Goal: Information Seeking & Learning: Learn about a topic

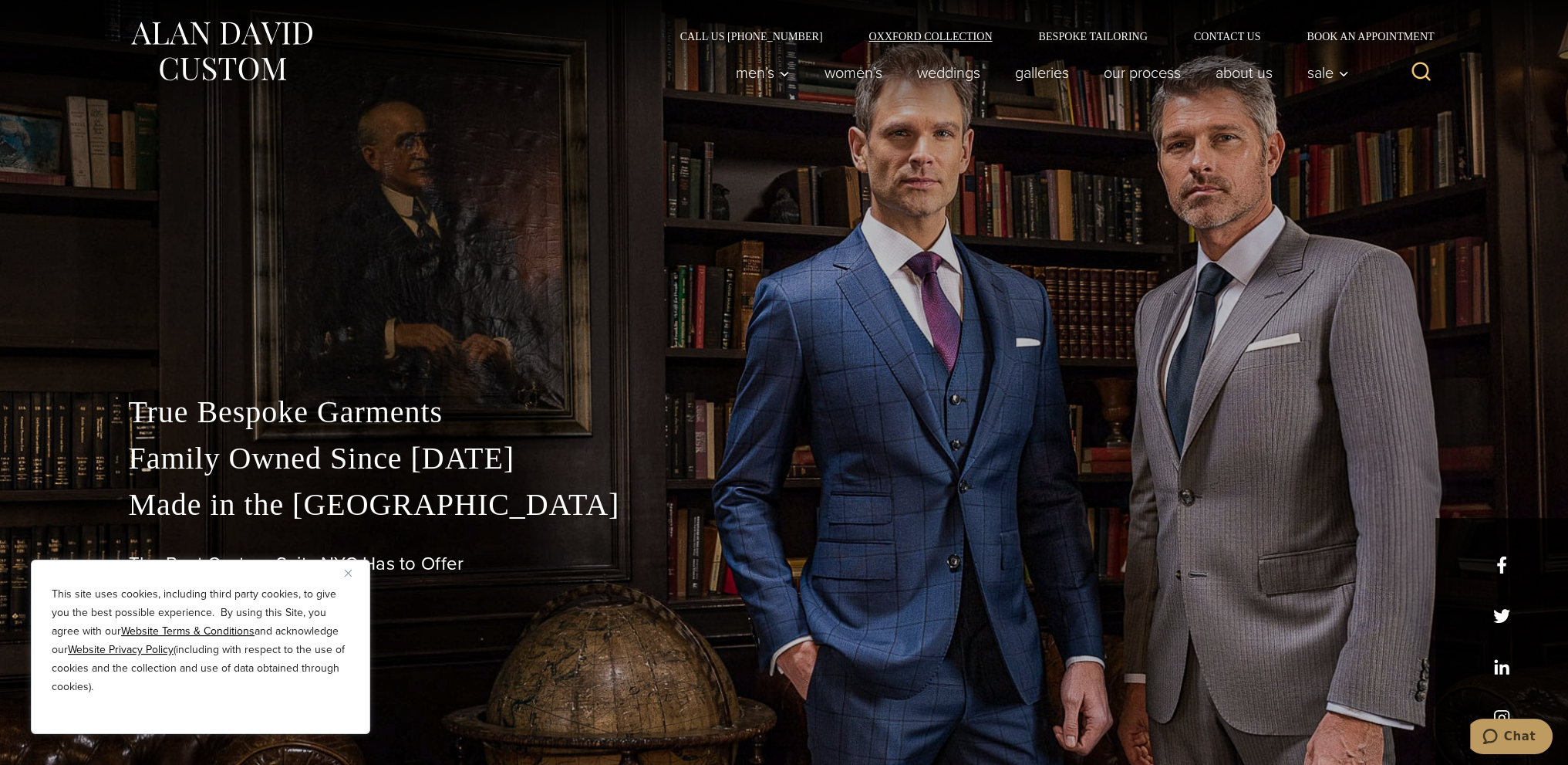
click at [967, 37] on link "Oxxford Collection" at bounding box center [930, 36] width 169 height 11
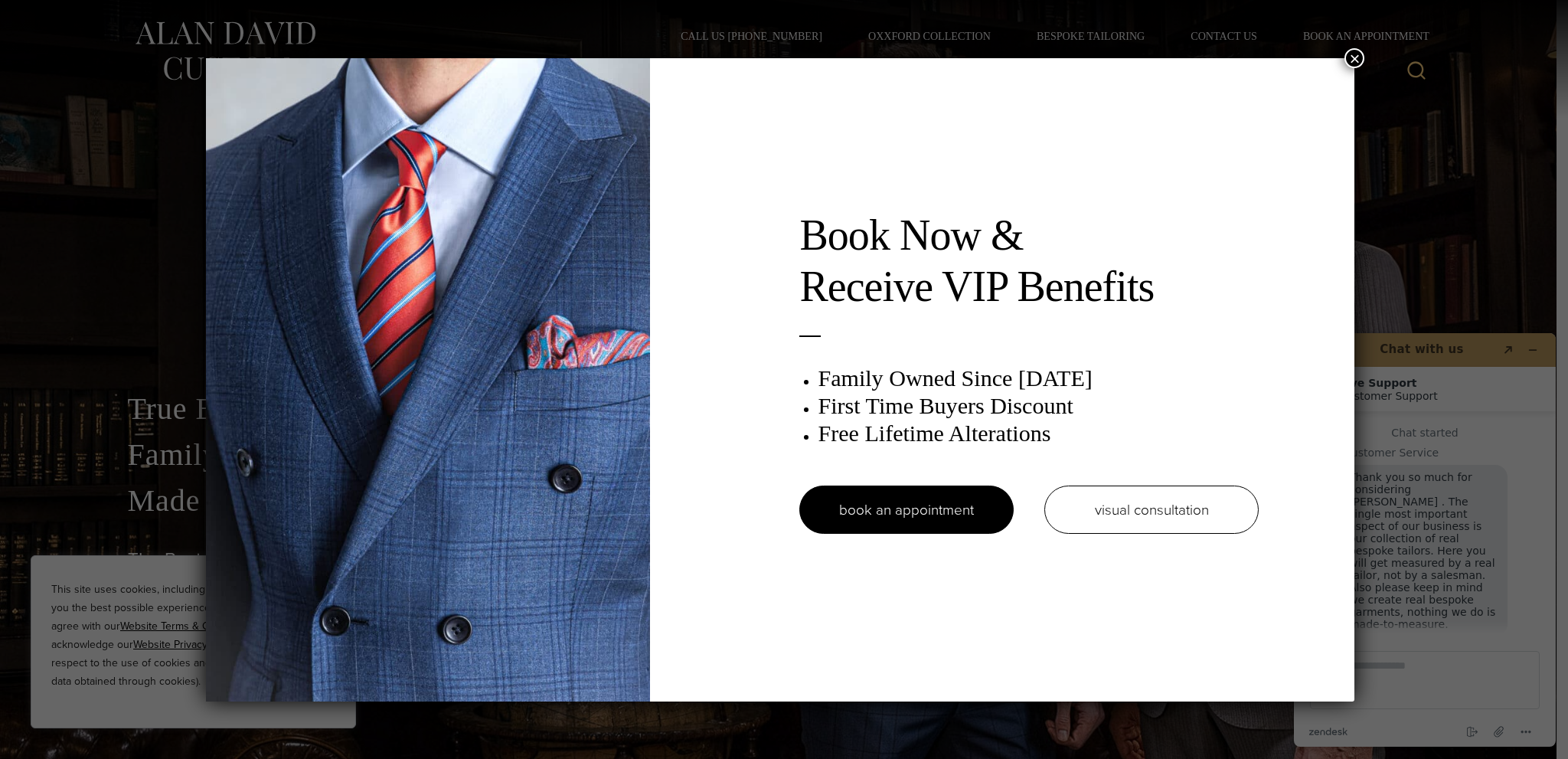
click at [1350, 50] on div "Book Now & Receive VIP Benefits Family Owned Since 1913 First Time Buyers Disco…" at bounding box center [784, 379] width 1568 height 759
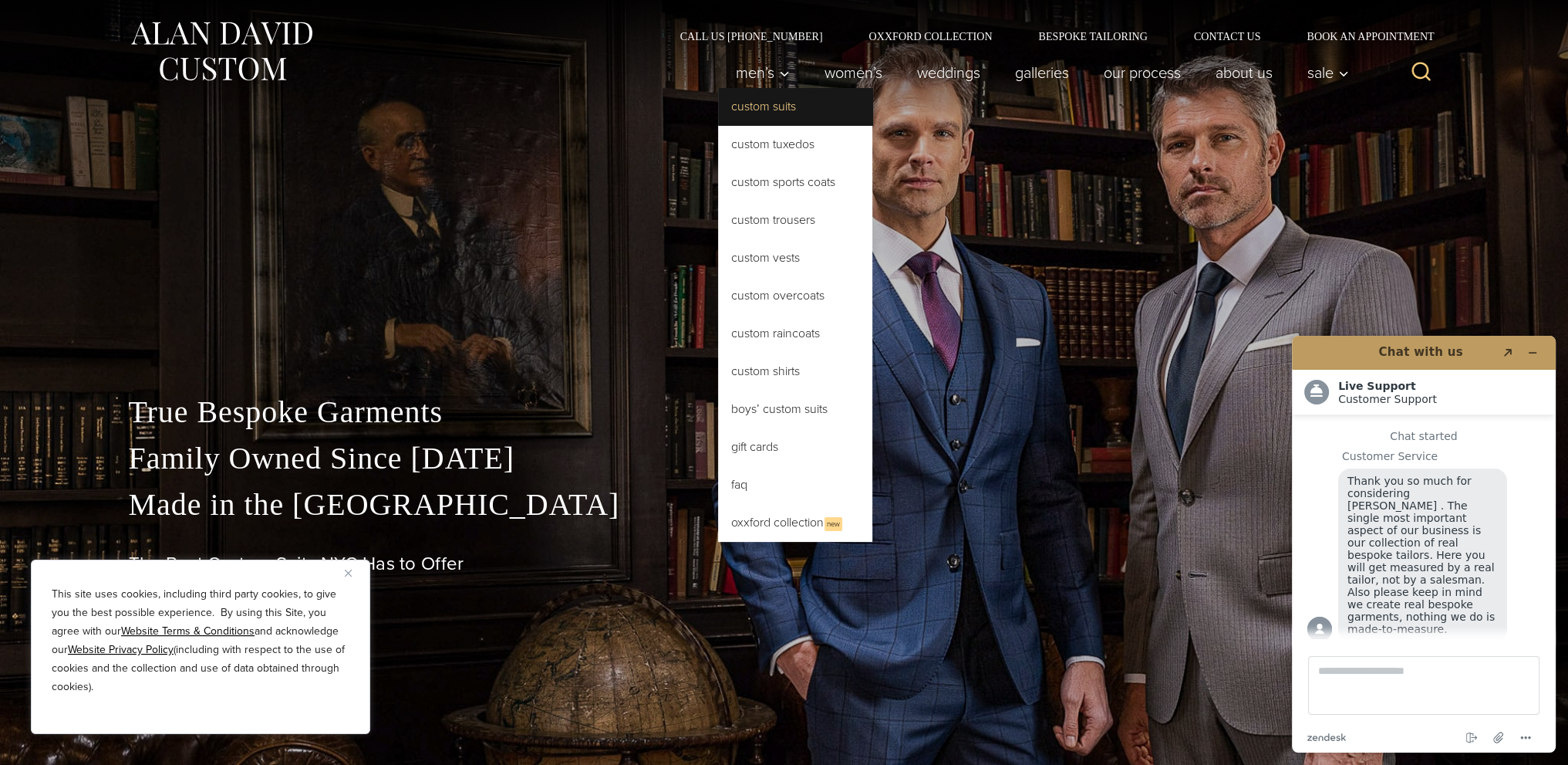
click at [740, 110] on link "Custom Suits" at bounding box center [795, 106] width 155 height 37
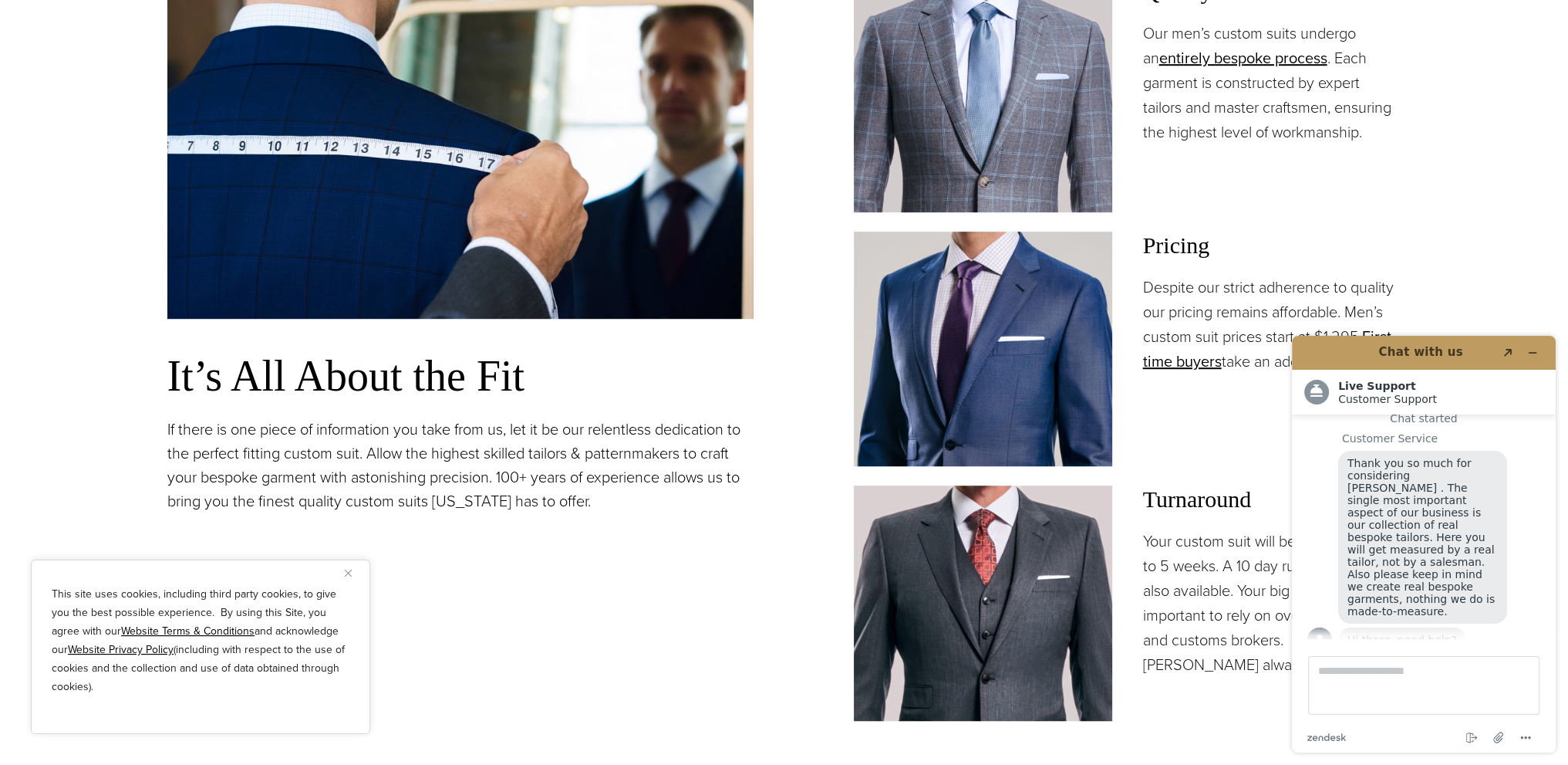
scroll to position [1466, 0]
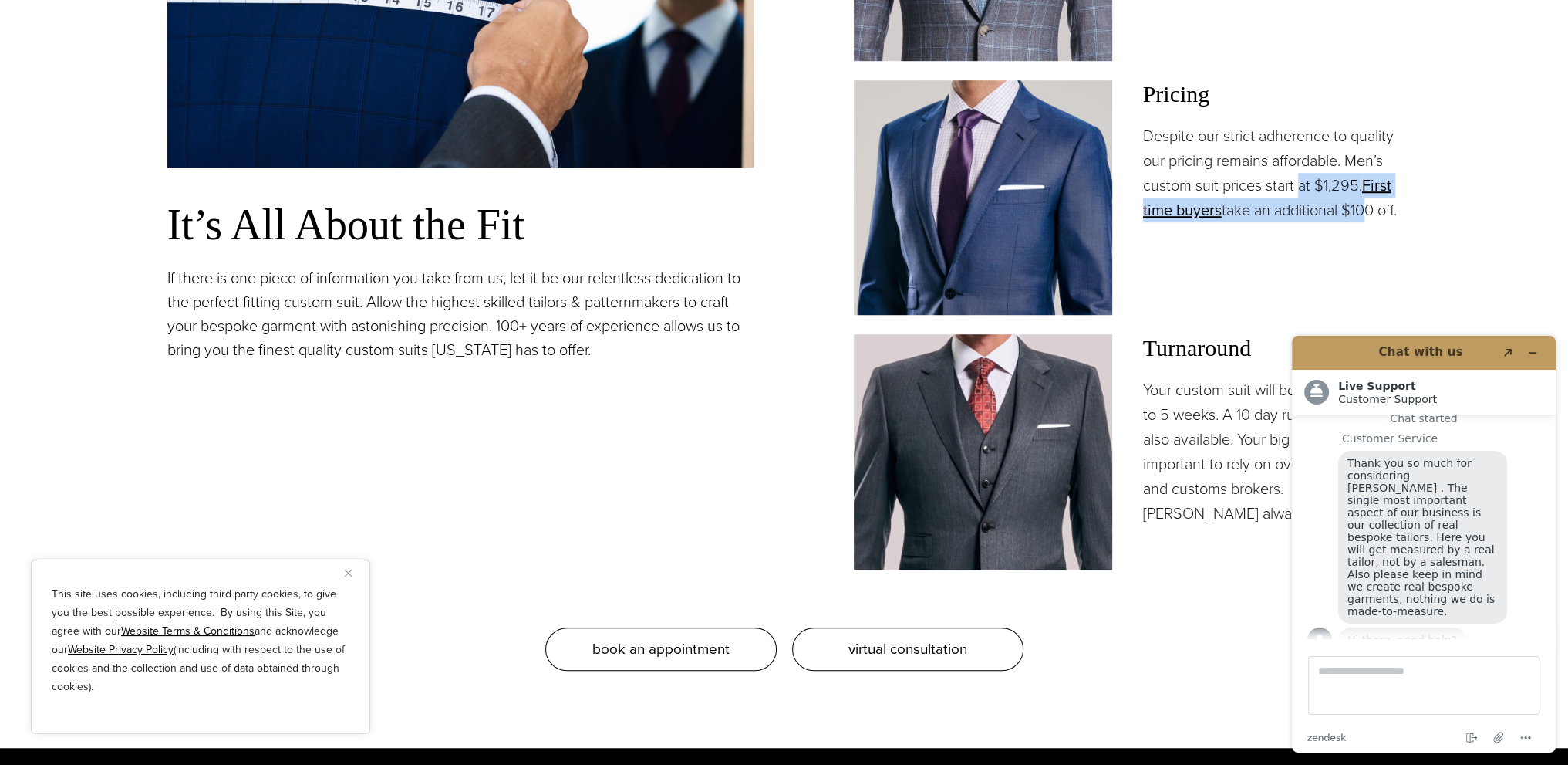
drag, startPoint x: 1365, startPoint y: 214, endPoint x: 1300, endPoint y: 179, distance: 73.8
click at [1300, 179] on p "Despite our strict adherence to quality our pricing remains affordable. Men’s c…" at bounding box center [1272, 172] width 259 height 98
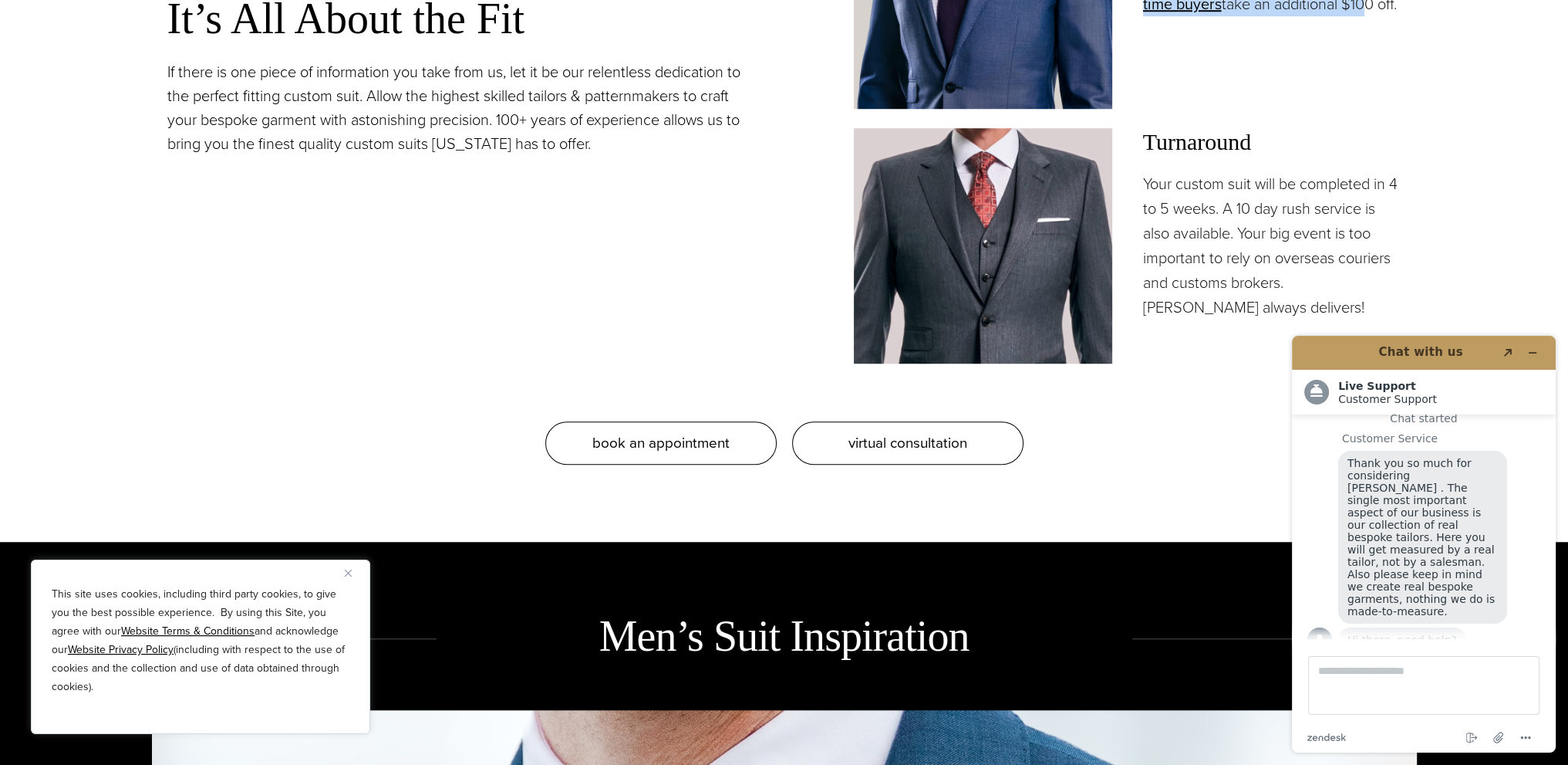
scroll to position [1698, 0]
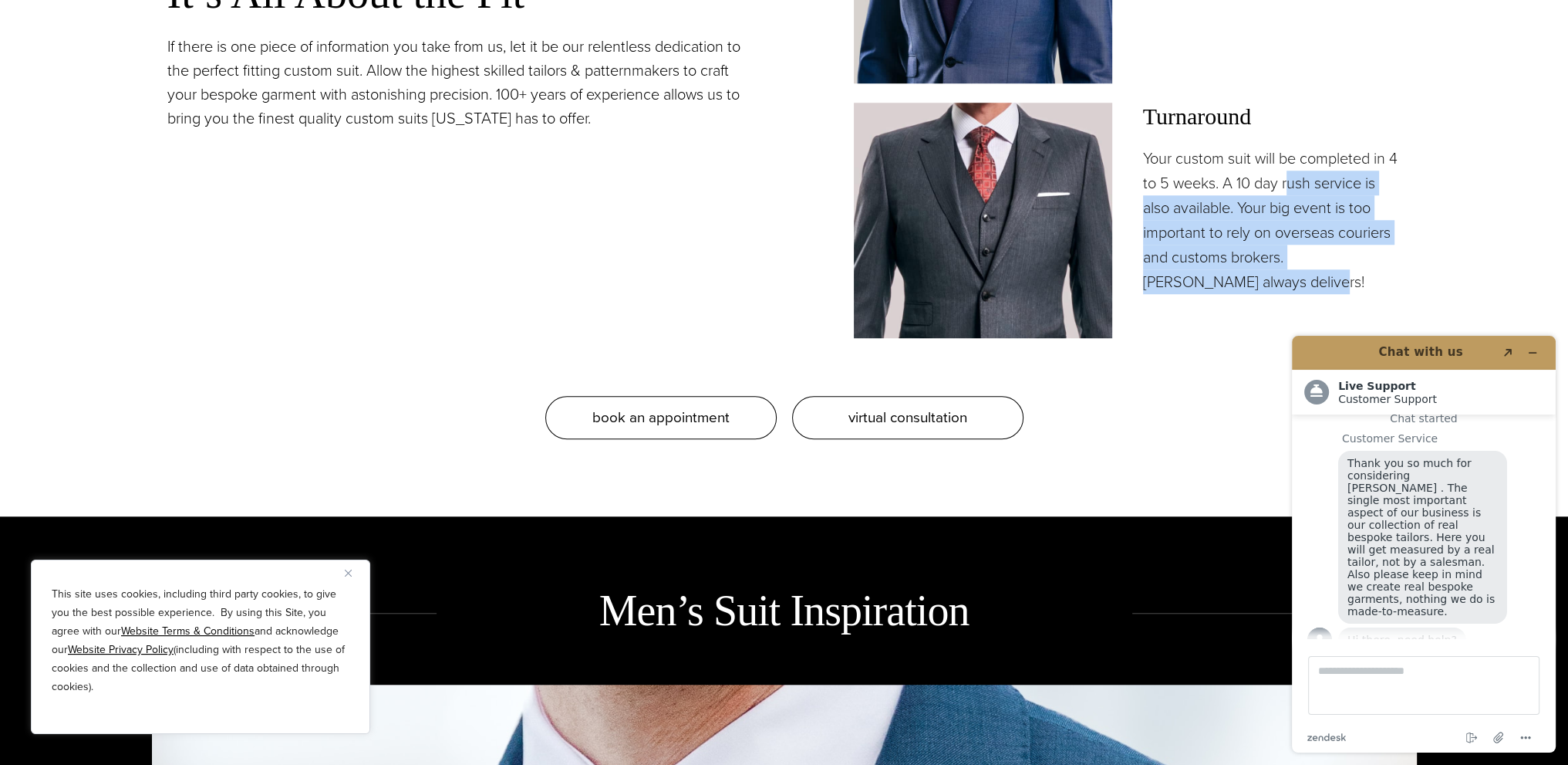
drag, startPoint x: 1299, startPoint y: 179, endPoint x: 1271, endPoint y: 282, distance: 106.7
click at [1271, 282] on p "Your custom suit will be completed in 4 to 5 weeks. A 10 day rush service is al…" at bounding box center [1272, 219] width 259 height 148
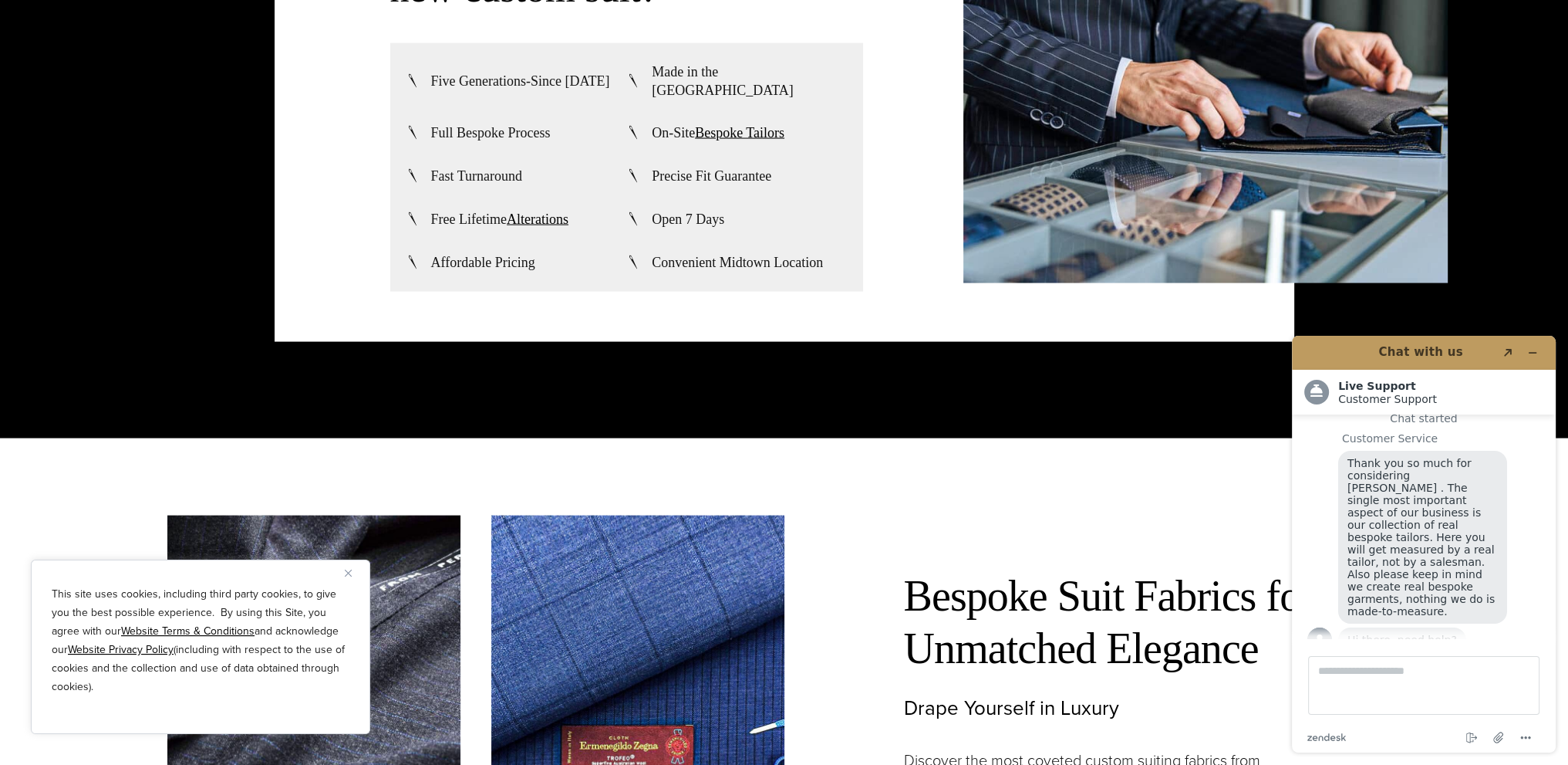
scroll to position [4784, 0]
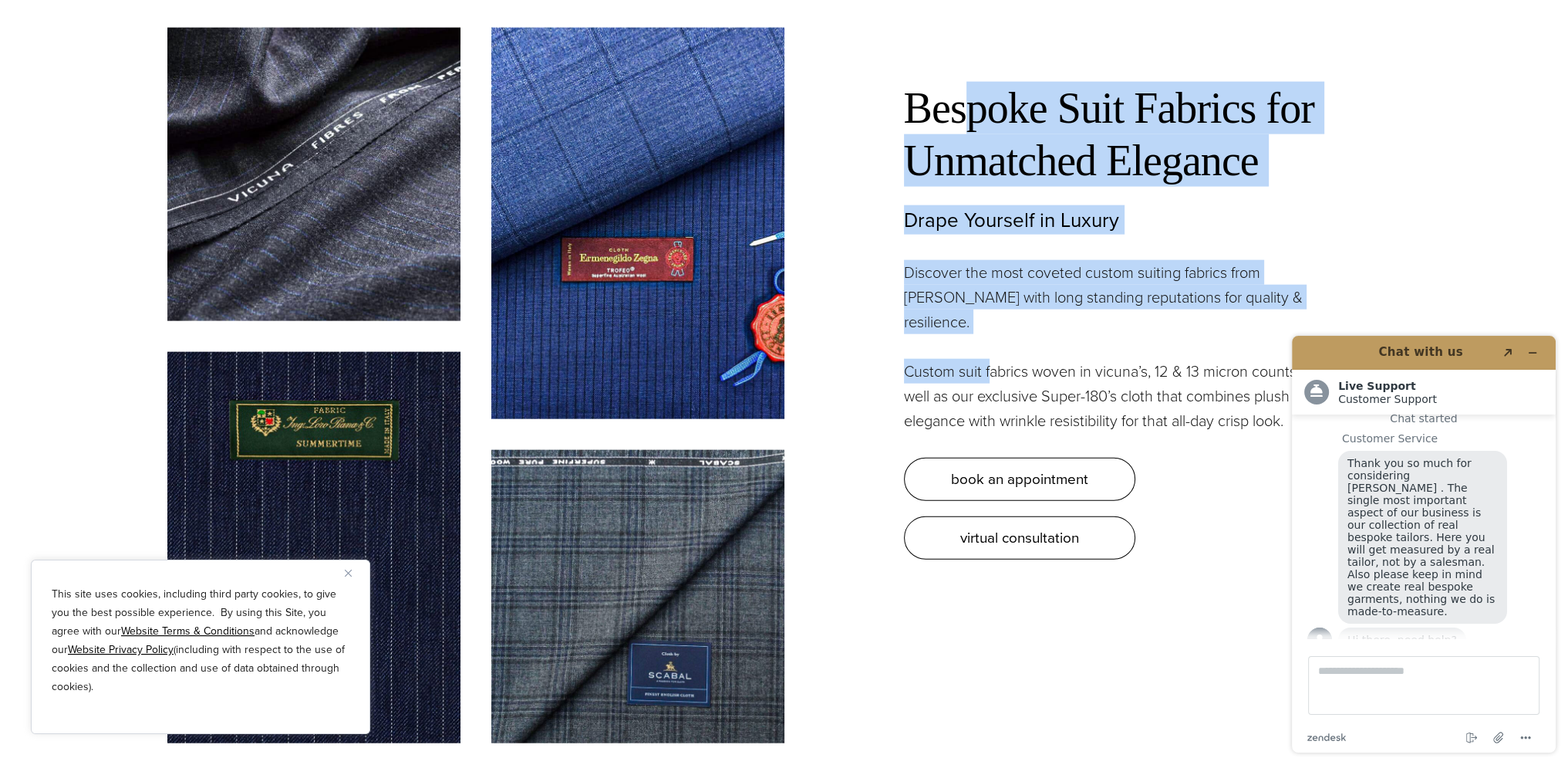
drag, startPoint x: 966, startPoint y: 73, endPoint x: 989, endPoint y: 293, distance: 221.2
click at [989, 293] on div "Bespoke Suit Fabrics for Unmatched Elegance Drape Yourself in Luxury Discover t…" at bounding box center [1120, 320] width 432 height 477
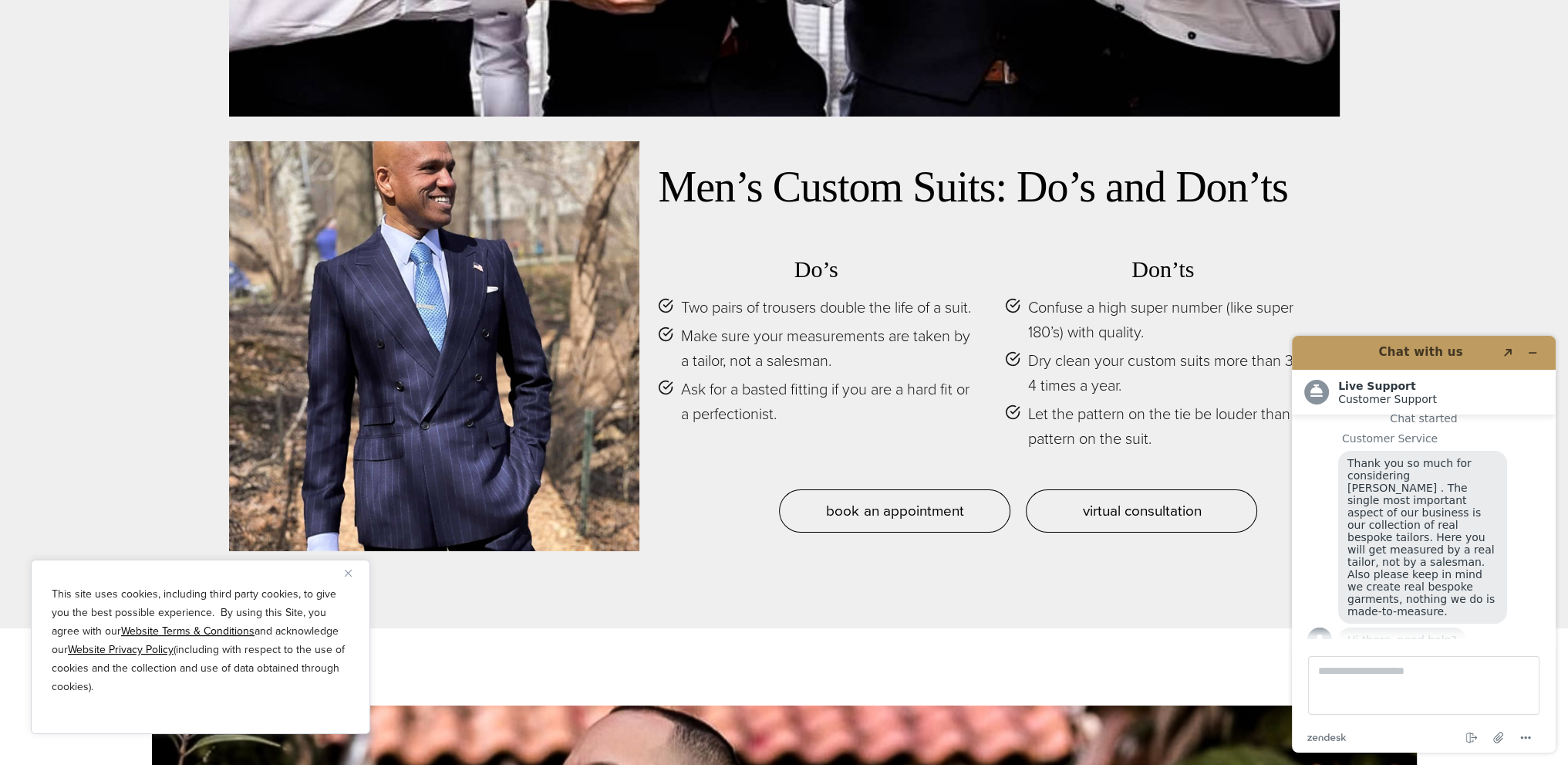
scroll to position [7716, 0]
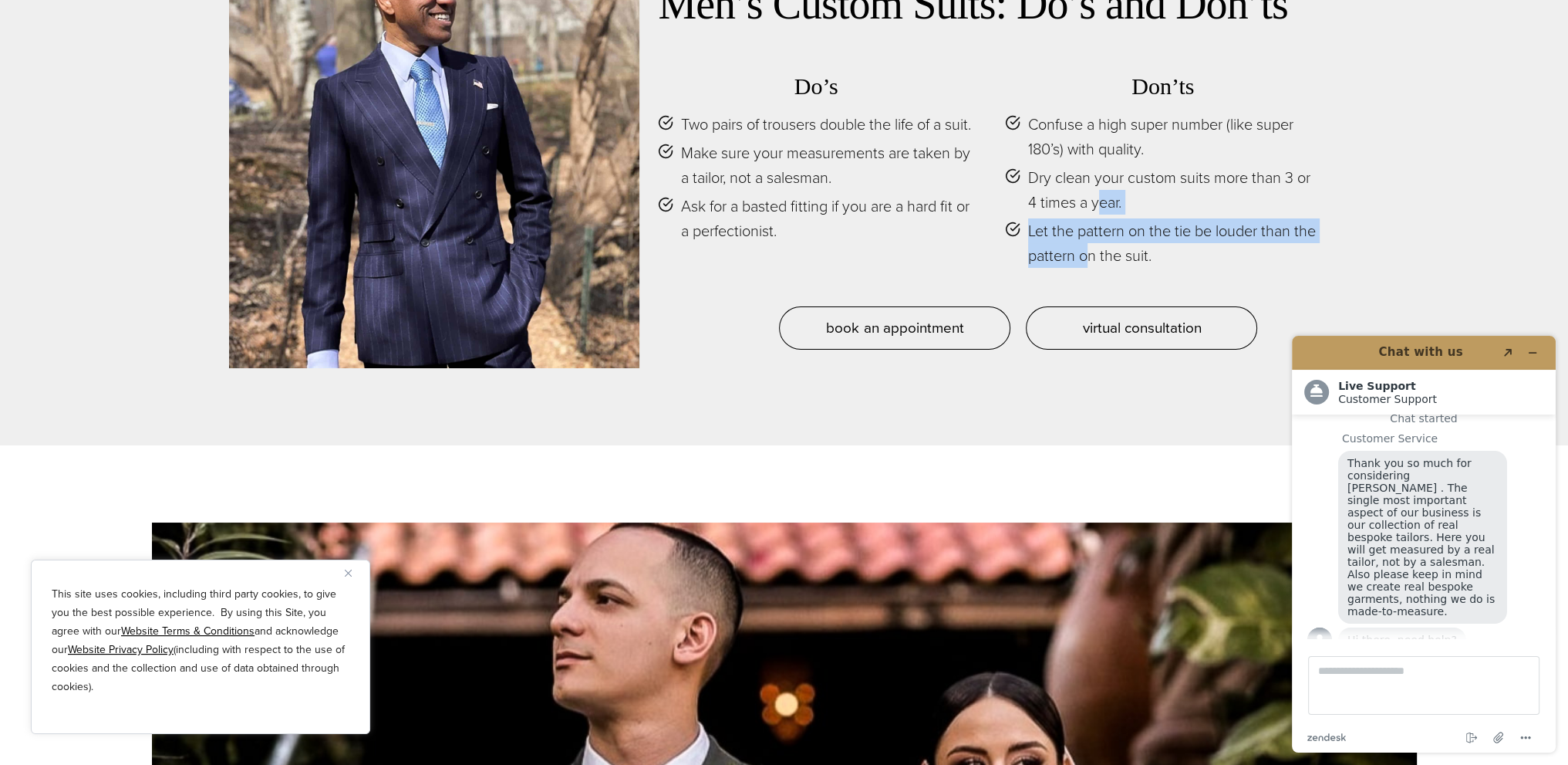
drag, startPoint x: 1101, startPoint y: 190, endPoint x: 1084, endPoint y: 232, distance: 45.3
click at [1084, 232] on ul "Confuse a high super number (like super 180’s) with quality. Dry clean your cus…" at bounding box center [1163, 189] width 317 height 155
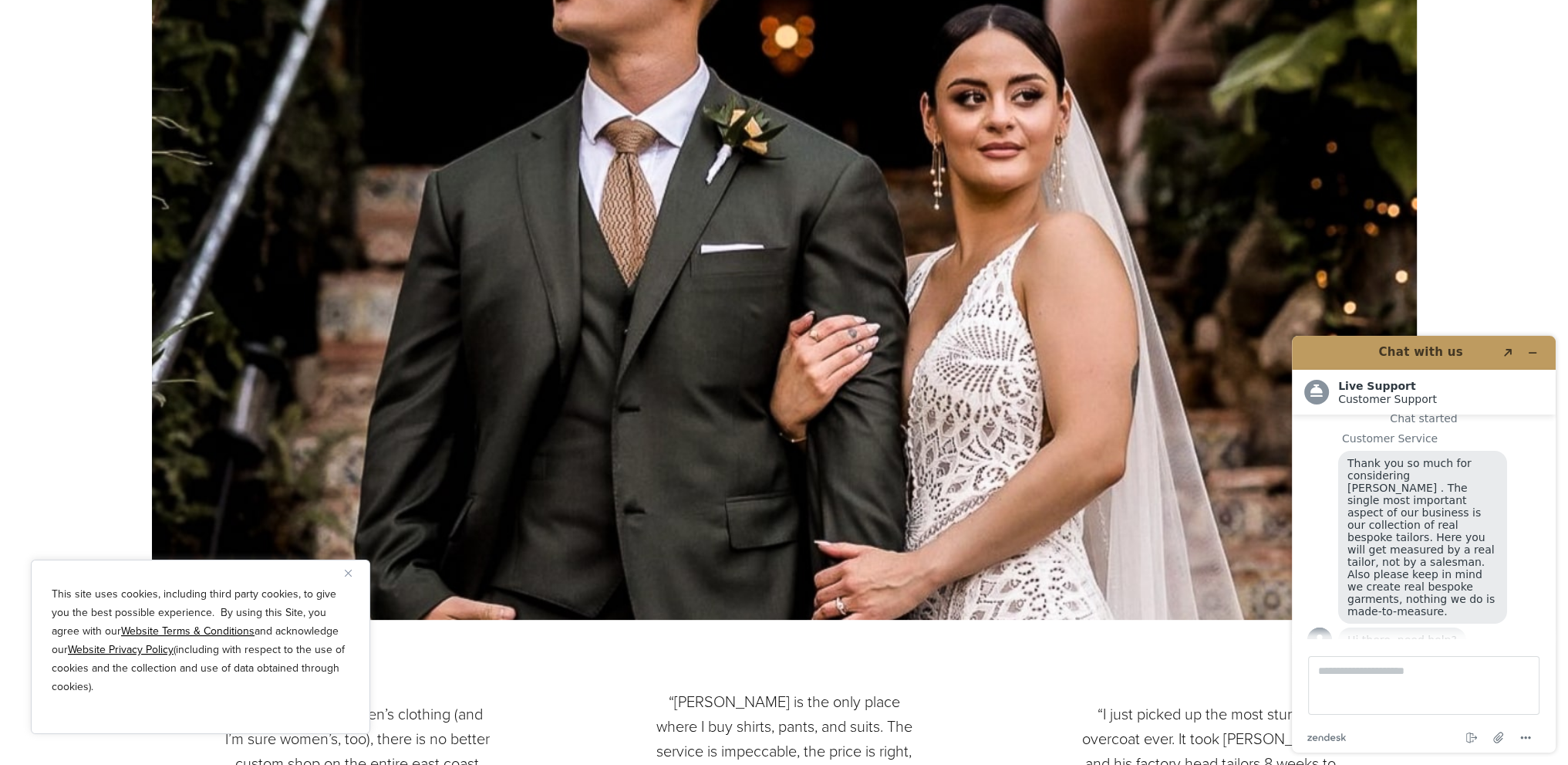
scroll to position [8179, 0]
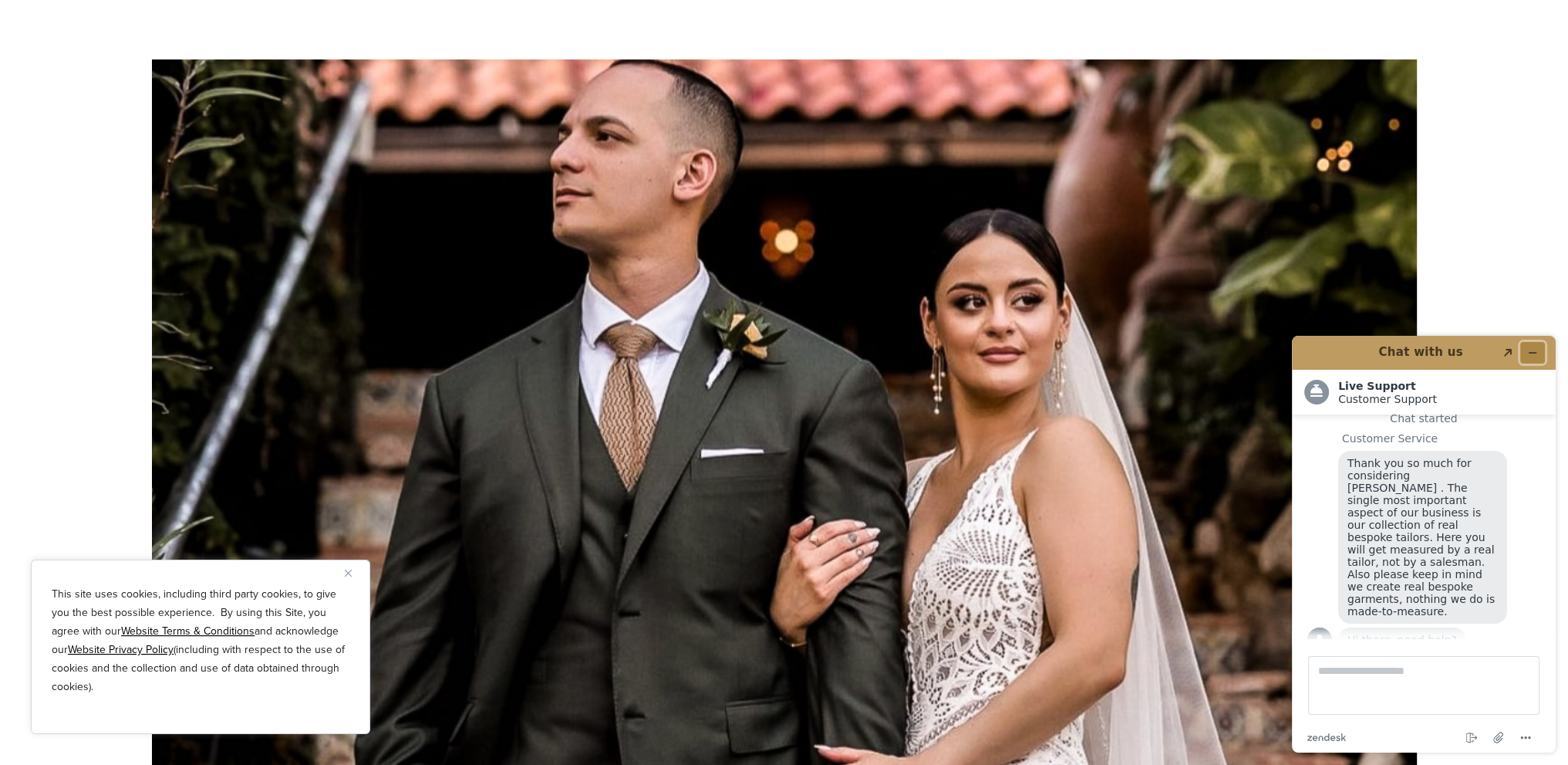
click at [1530, 347] on icon "Minimize widget" at bounding box center [1532, 352] width 11 height 11
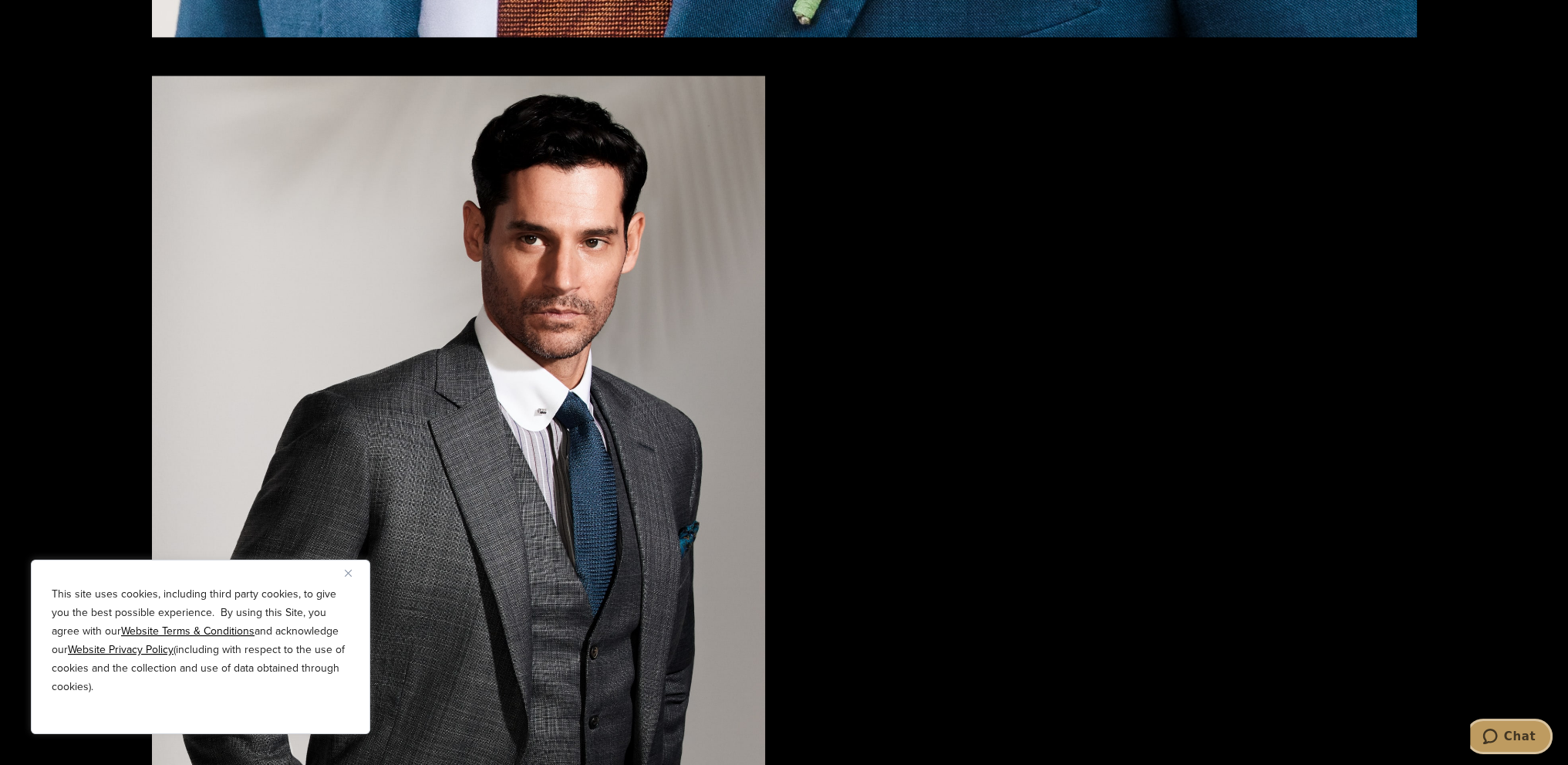
scroll to position [2392, 0]
